Goal: Information Seeking & Learning: Learn about a topic

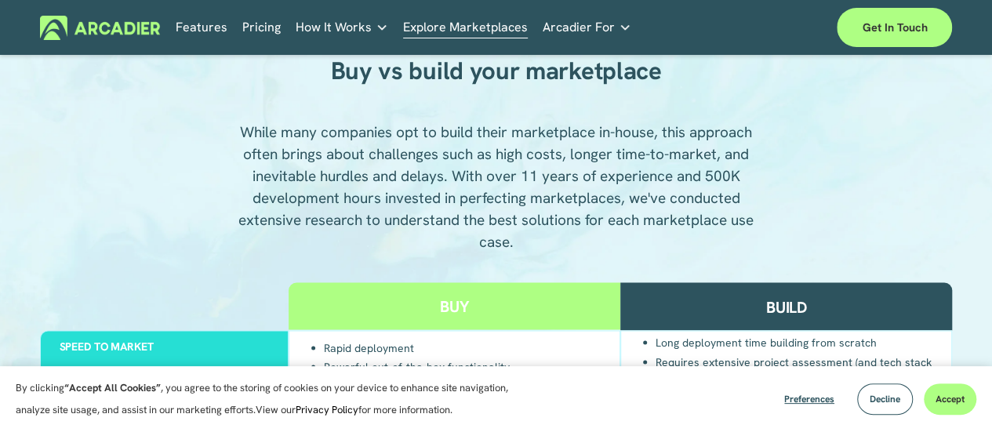
scroll to position [1098, 0]
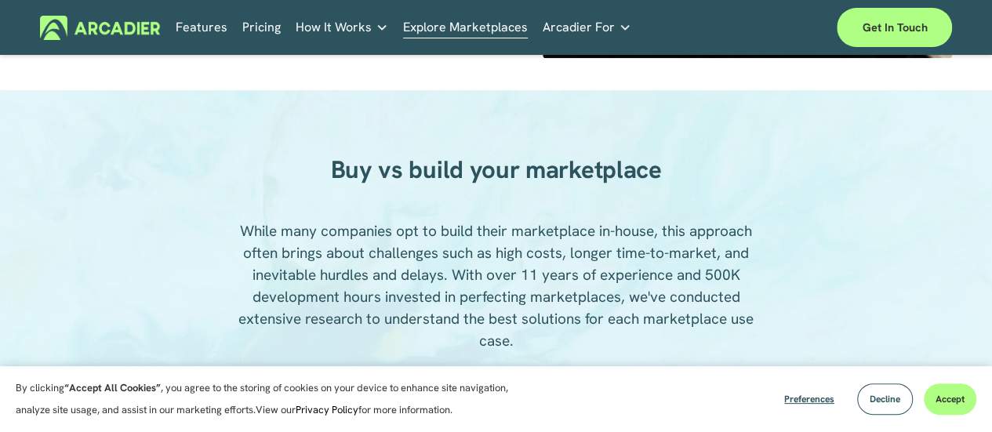
click at [896, 396] on span "Decline" at bounding box center [885, 399] width 31 height 13
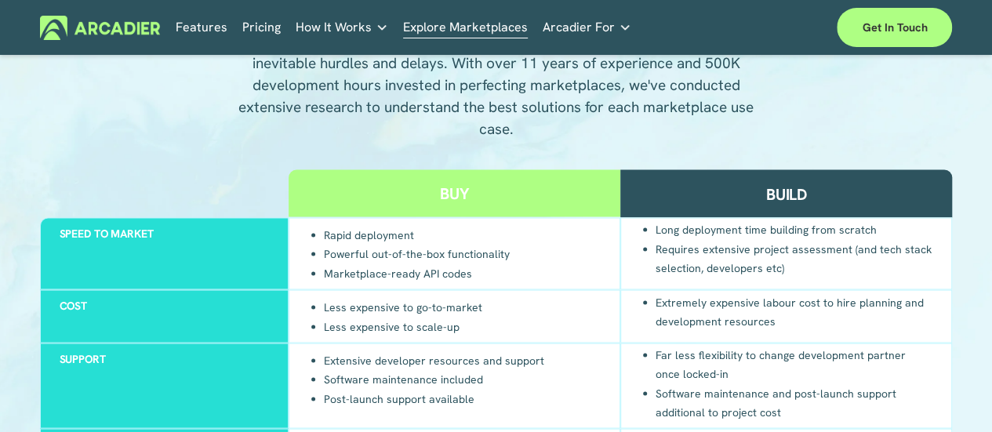
scroll to position [1255, 0]
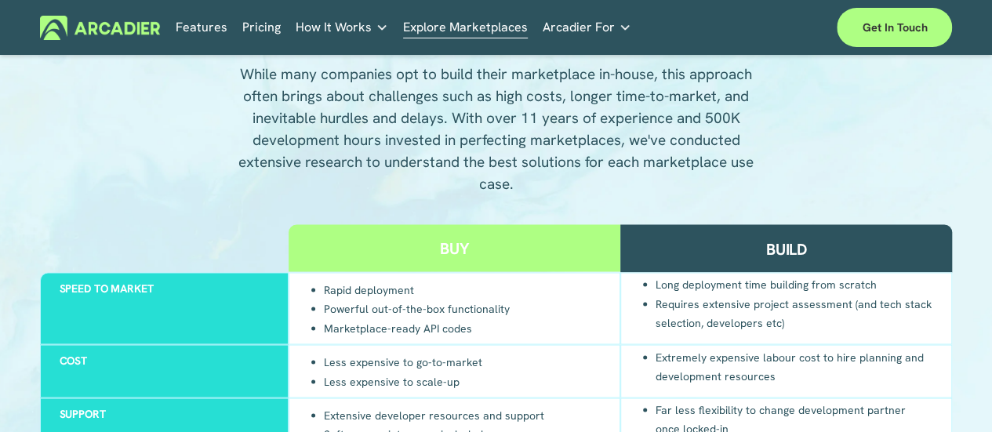
click at [253, 18] on link "Pricing" at bounding box center [261, 28] width 38 height 24
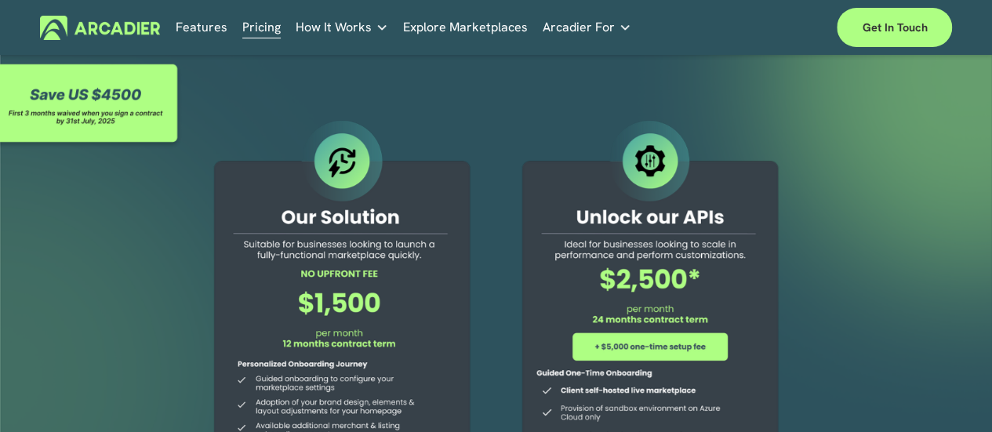
scroll to position [78, 0]
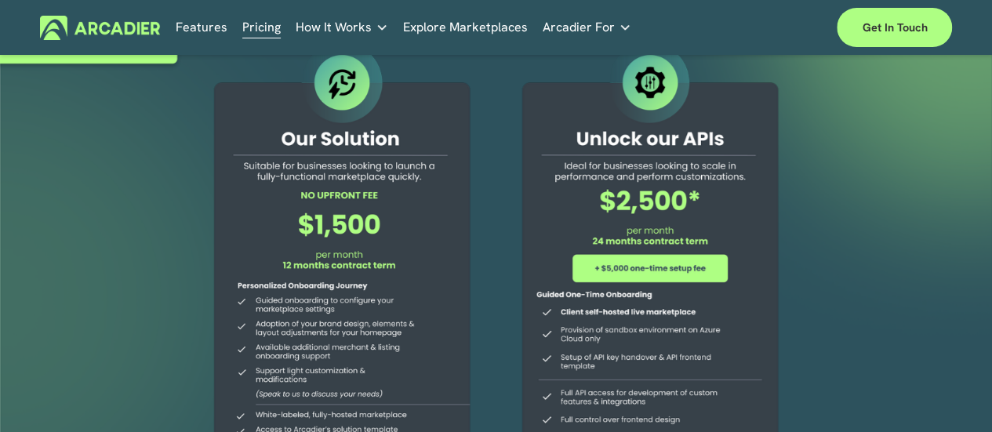
click at [293, 177] on div at bounding box center [342, 301] width 297 height 527
click at [303, 330] on div at bounding box center [342, 301] width 297 height 527
click at [304, 330] on div at bounding box center [342, 301] width 297 height 527
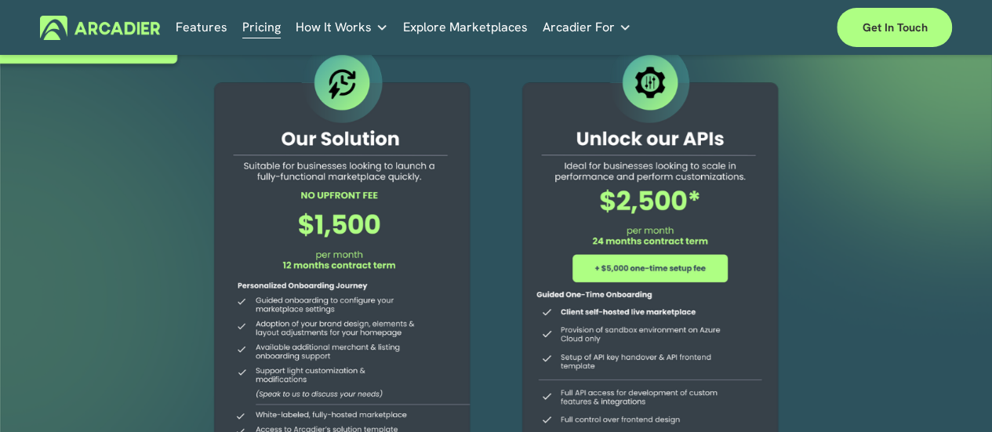
click at [304, 330] on div at bounding box center [342, 301] width 297 height 527
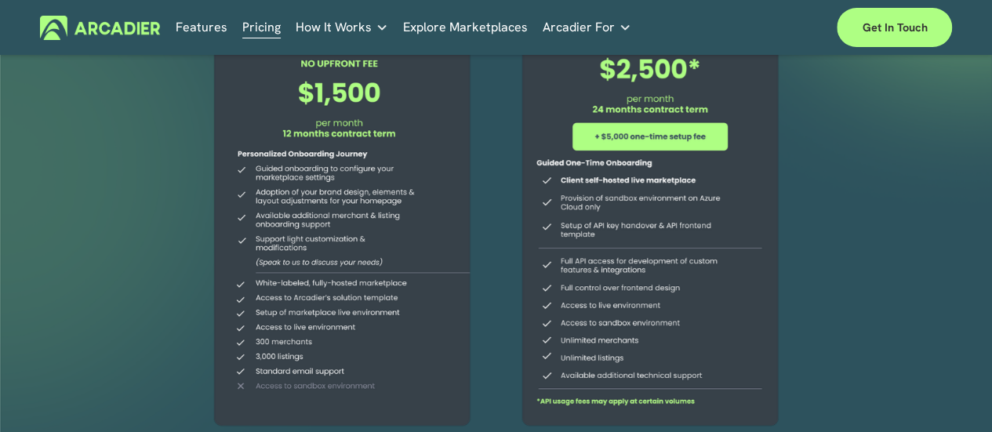
scroll to position [235, 0]
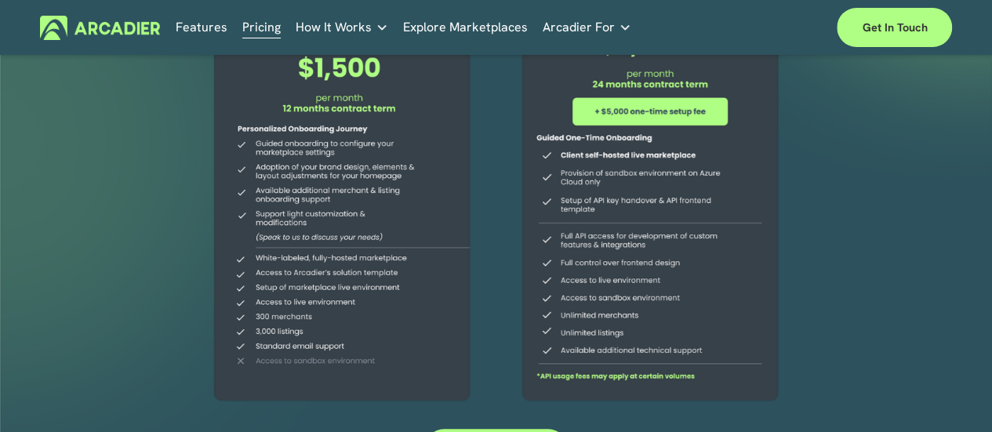
click at [282, 332] on div at bounding box center [342, 145] width 297 height 527
click at [283, 332] on div at bounding box center [342, 145] width 297 height 527
click at [293, 354] on div at bounding box center [342, 145] width 297 height 527
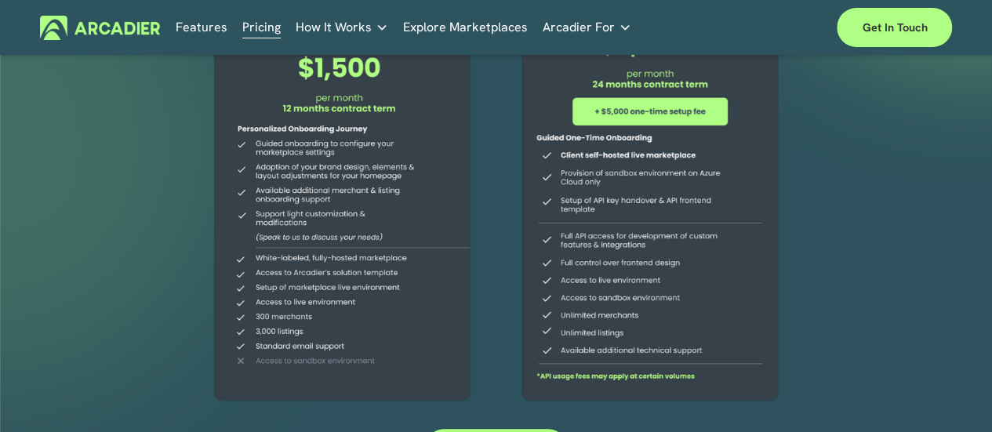
click at [293, 354] on div at bounding box center [342, 145] width 297 height 527
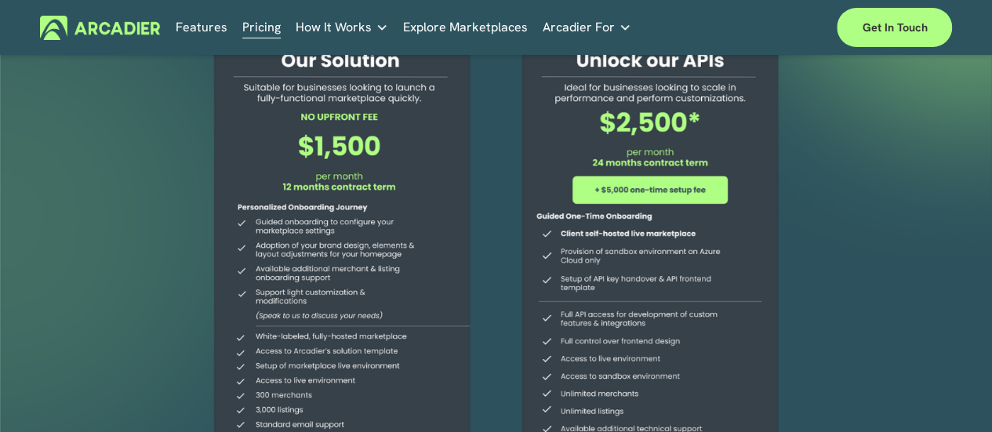
scroll to position [78, 0]
